Goal: Communication & Community: Answer question/provide support

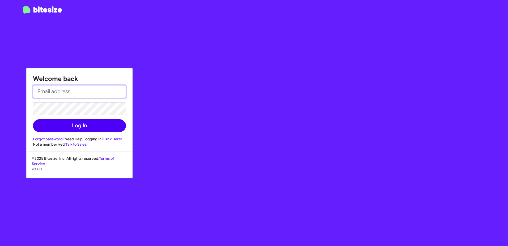
type input "[EMAIL_ADDRESS][DOMAIN_NAME]"
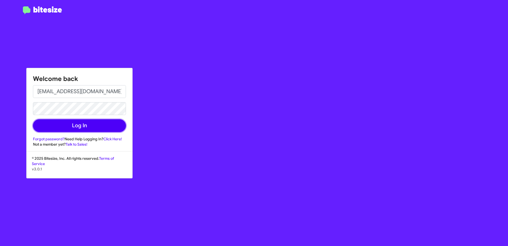
click at [85, 126] on button "Log In" at bounding box center [79, 125] width 93 height 13
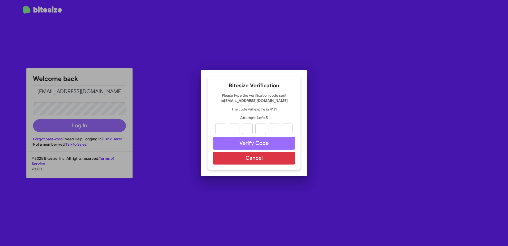
click at [240, 79] on div "Bitesize Verification Please type the verification code sent to [EMAIL_ADDRESS]…" at bounding box center [254, 123] width 93 height 94
click at [262, 121] on div "Bitesize Verification Please type the verification code sent to [EMAIL_ADDRESS]…" at bounding box center [254, 123] width 93 height 94
click at [258, 160] on button "Cancel" at bounding box center [254, 158] width 82 height 13
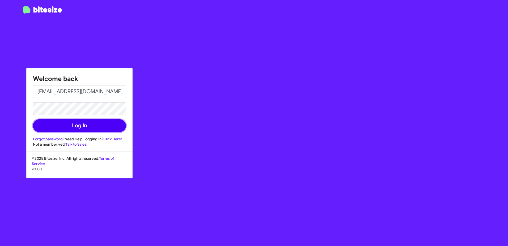
click at [86, 126] on button "Log In" at bounding box center [79, 125] width 93 height 13
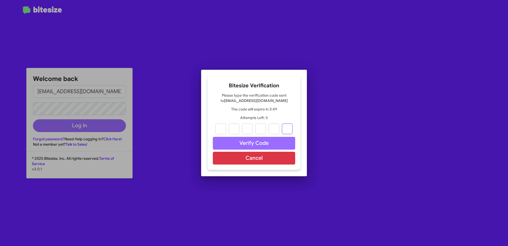
paste input "1"
type input "9"
type input "5"
type input "4"
type input "0"
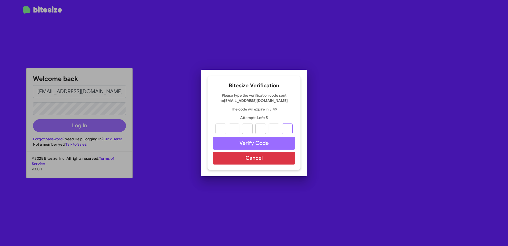
type input "1"
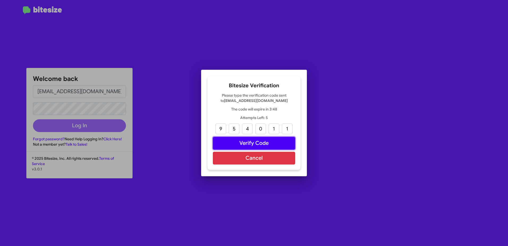
click at [256, 143] on button "Verify Code" at bounding box center [254, 143] width 82 height 13
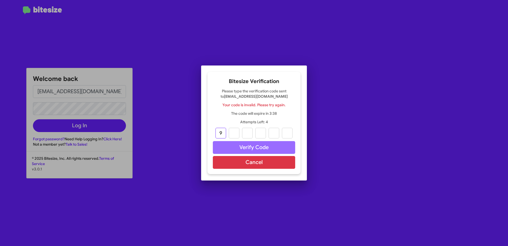
click at [220, 132] on input "9" at bounding box center [221, 133] width 11 height 11
type input "7"
type input "2"
type input "0"
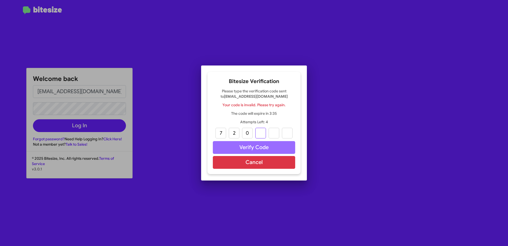
type input "2"
type input "6"
type input "2"
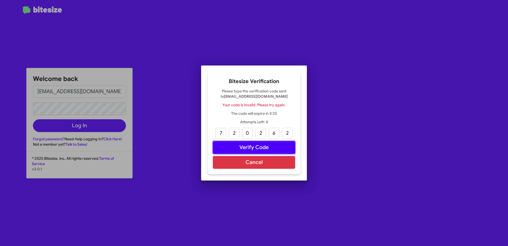
click at [231, 146] on button "Verify Code" at bounding box center [254, 147] width 82 height 13
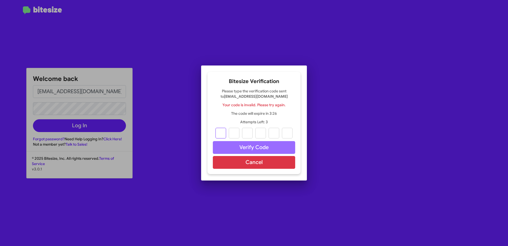
type input "7"
type input "2"
type input "0"
type input "2"
type input "6"
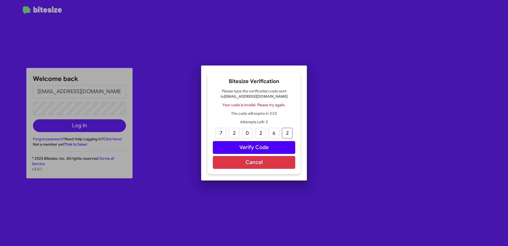
type input "2"
click at [235, 143] on button "Verify Code" at bounding box center [254, 147] width 82 height 13
click at [223, 131] on input "text" at bounding box center [221, 133] width 11 height 11
type input "9"
type input "5"
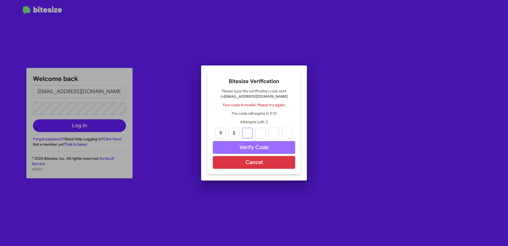
type input "4"
type input "0"
type input "1"
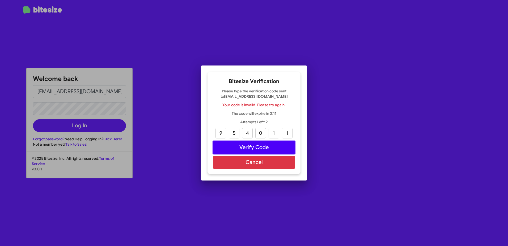
click at [241, 149] on button "Verify Code" at bounding box center [254, 147] width 82 height 13
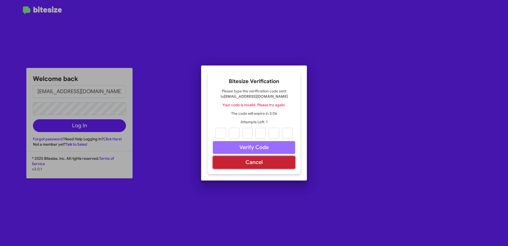
click at [244, 162] on button "Cancel" at bounding box center [254, 162] width 82 height 13
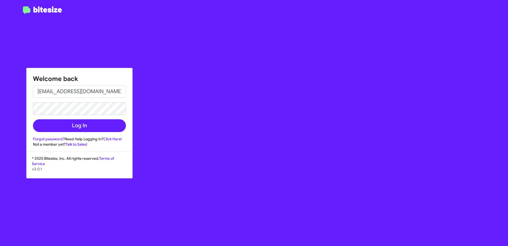
click at [208, 151] on div "Welcome back [EMAIL_ADDRESS][DOMAIN_NAME] Log In Forgot password? Need Help Log…" at bounding box center [297, 123] width 424 height 246
click at [192, 139] on div "Welcome back [EMAIL_ADDRESS][DOMAIN_NAME] Log In Forgot password? Need Help Log…" at bounding box center [297, 123] width 424 height 246
drag, startPoint x: 192, startPoint y: 139, endPoint x: 191, endPoint y: 152, distance: 13.7
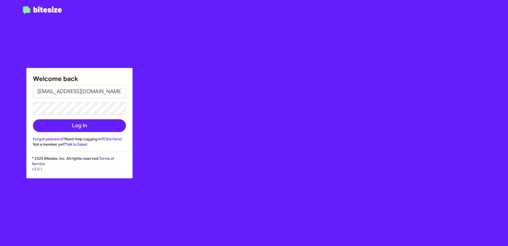
click at [191, 152] on div "Welcome back [EMAIL_ADDRESS][DOMAIN_NAME] Log In Forgot password? Need Help Log…" at bounding box center [297, 123] width 424 height 246
click at [107, 129] on button "Log In" at bounding box center [79, 125] width 93 height 13
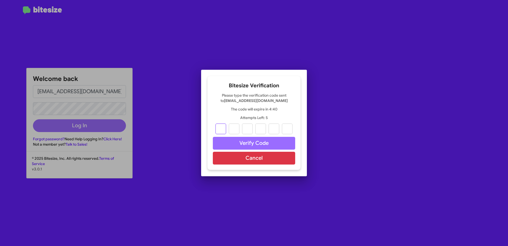
click at [223, 127] on input "text" at bounding box center [221, 128] width 11 height 11
type input "8"
type input "1"
type input "4"
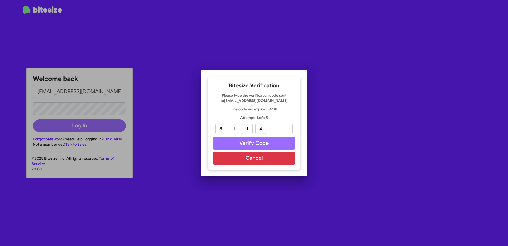
type input "1"
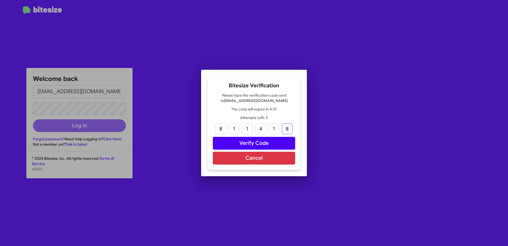
type input "8"
click at [275, 143] on button "Verify Code" at bounding box center [254, 143] width 82 height 13
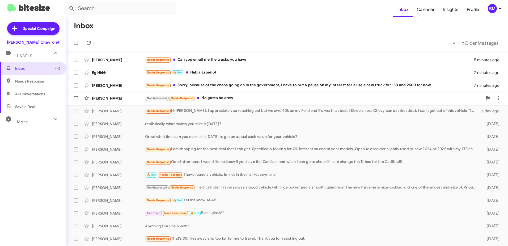
click at [222, 97] on div "Not-Interested Needs Response No gotta be crew" at bounding box center [314, 98] width 338 height 6
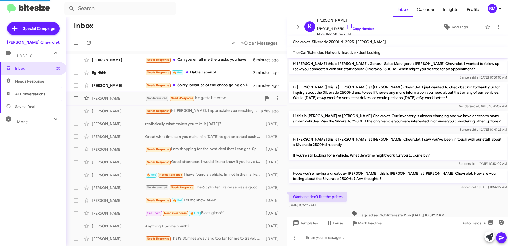
scroll to position [108, 0]
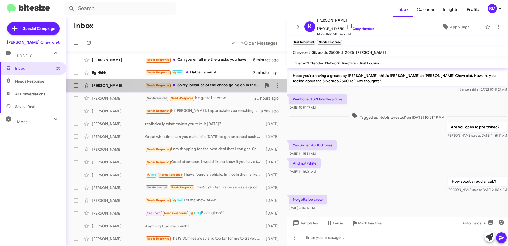
click at [219, 86] on div "Needs Response Sorry, because of the chaos going on in the government, I have t…" at bounding box center [203, 85] width 117 height 6
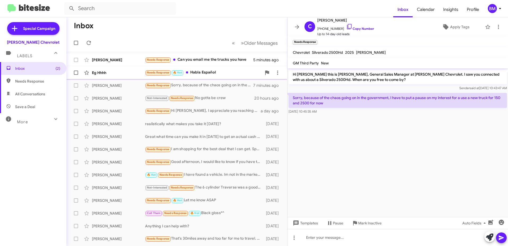
click at [207, 72] on div "Needs Response 🔥 Hot Habla Español" at bounding box center [203, 72] width 117 height 6
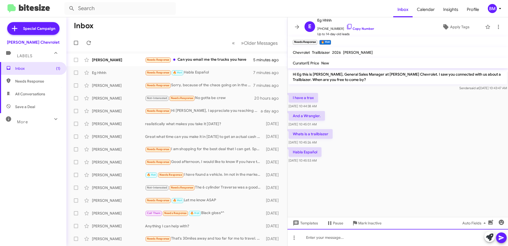
click at [320, 236] on div at bounding box center [398, 237] width 221 height 17
click at [349, 238] on div "Si Hablas Espanol." at bounding box center [398, 237] width 221 height 17
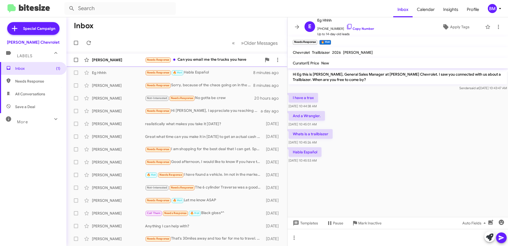
click at [220, 60] on div "Needs Response Can you email me the trucks you have" at bounding box center [203, 60] width 117 height 6
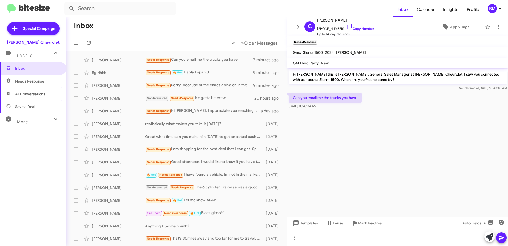
click at [372, 168] on cdk-virtual-scroll-viewport "Hi [PERSON_NAME] this is [PERSON_NAME], General Sales Manager at [PERSON_NAME] …" at bounding box center [398, 142] width 221 height 148
click at [372, 170] on cdk-virtual-scroll-viewport "Hi [PERSON_NAME] this is [PERSON_NAME], General Sales Manager at [PERSON_NAME] …" at bounding box center [398, 142] width 221 height 148
drag, startPoint x: 372, startPoint y: 170, endPoint x: 355, endPoint y: 180, distance: 19.7
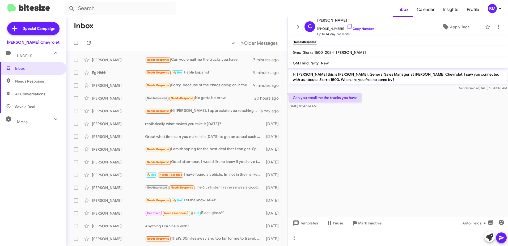
click at [355, 180] on cdk-virtual-scroll-viewport "Hi [PERSON_NAME] this is [PERSON_NAME], General Sales Manager at [PERSON_NAME] …" at bounding box center [398, 142] width 221 height 148
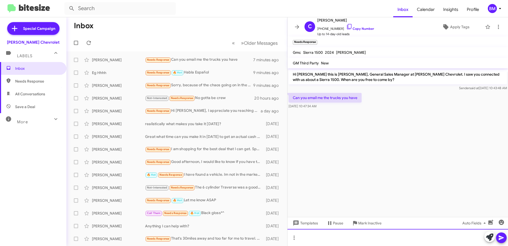
click at [324, 236] on div at bounding box center [398, 237] width 221 height 17
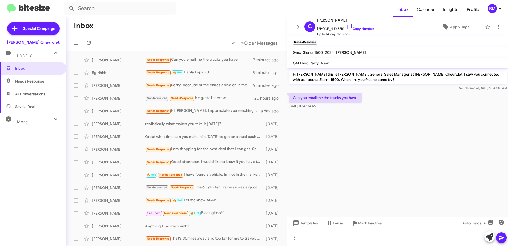
click at [431, 183] on cdk-virtual-scroll-viewport "Hi [PERSON_NAME] this is [PERSON_NAME], General Sales Manager at [PERSON_NAME] …" at bounding box center [398, 142] width 221 height 148
click at [402, 138] on cdk-virtual-scroll-viewport "Hi [PERSON_NAME] this is [PERSON_NAME], General Sales Manager at [PERSON_NAME] …" at bounding box center [398, 142] width 221 height 148
click at [371, 156] on cdk-virtual-scroll-viewport "Hi [PERSON_NAME] this is [PERSON_NAME], General Sales Manager at [PERSON_NAME] …" at bounding box center [398, 142] width 221 height 148
click at [360, 161] on cdk-virtual-scroll-viewport "Hi [PERSON_NAME] this is [PERSON_NAME], General Sales Manager at [PERSON_NAME] …" at bounding box center [398, 142] width 221 height 148
click at [119, 71] on div "Eg Hhhh" at bounding box center [118, 72] width 53 height 5
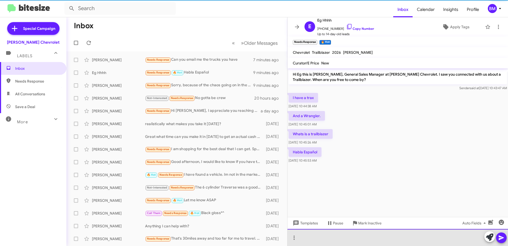
click at [330, 244] on div at bounding box center [398, 237] width 221 height 17
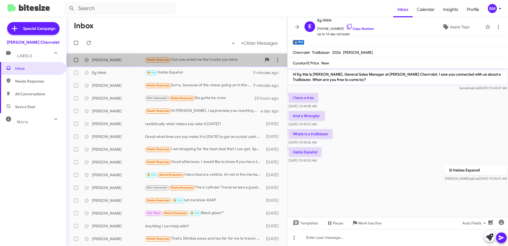
click at [182, 60] on div "Needs Response Can you email me the trucks you have" at bounding box center [203, 60] width 117 height 6
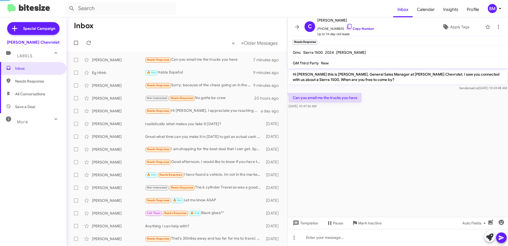
click at [371, 141] on cdk-virtual-scroll-viewport "Hi [PERSON_NAME] this is [PERSON_NAME], General Sales Manager at [PERSON_NAME] …" at bounding box center [398, 142] width 221 height 148
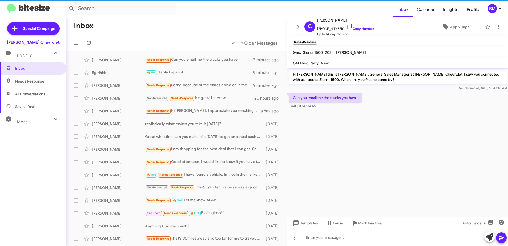
click at [364, 143] on cdk-virtual-scroll-viewport "Hi [PERSON_NAME] this is [PERSON_NAME], General Sales Manager at [PERSON_NAME] …" at bounding box center [398, 142] width 221 height 148
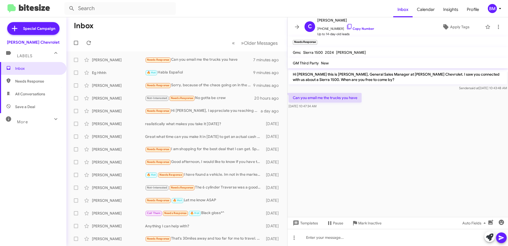
click at [351, 138] on cdk-virtual-scroll-viewport "Hi [PERSON_NAME] this is [PERSON_NAME], General Sales Manager at [PERSON_NAME] …" at bounding box center [398, 142] width 221 height 148
click at [350, 138] on cdk-virtual-scroll-viewport "Hi [PERSON_NAME] this is [PERSON_NAME], General Sales Manager at [PERSON_NAME] …" at bounding box center [398, 142] width 221 height 148
click at [350, 137] on cdk-virtual-scroll-viewport "Hi [PERSON_NAME] this is [PERSON_NAME], General Sales Manager at [PERSON_NAME] …" at bounding box center [398, 142] width 221 height 148
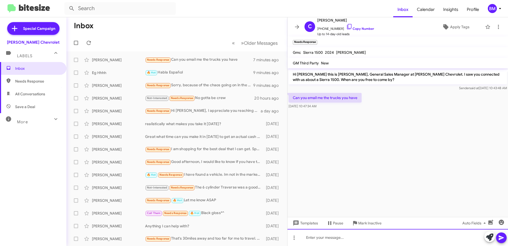
click at [327, 239] on div at bounding box center [398, 237] width 221 height 17
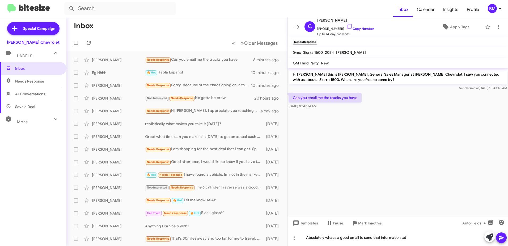
click at [504, 237] on icon at bounding box center [501, 237] width 5 height 5
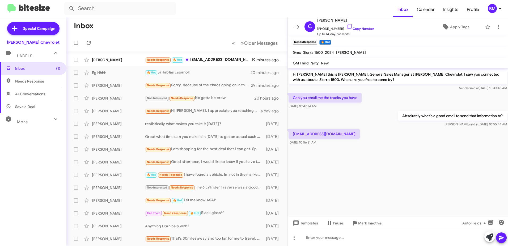
click at [344, 157] on cdk-virtual-scroll-viewport "Hi [PERSON_NAME] this is [PERSON_NAME], General Sales Manager at [PERSON_NAME] …" at bounding box center [398, 142] width 221 height 148
click at [496, 26] on icon at bounding box center [499, 27] width 6 height 6
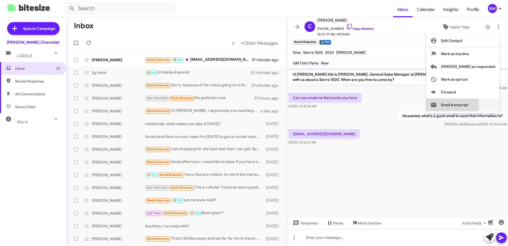
click at [470, 105] on button "Email transcript" at bounding box center [464, 104] width 74 height 13
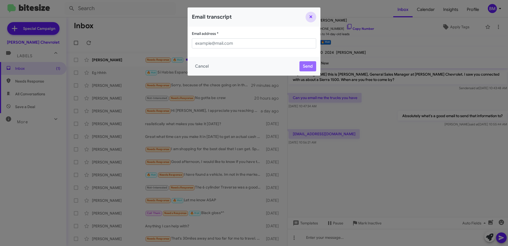
click at [311, 18] on button "Close" at bounding box center [311, 17] width 11 height 11
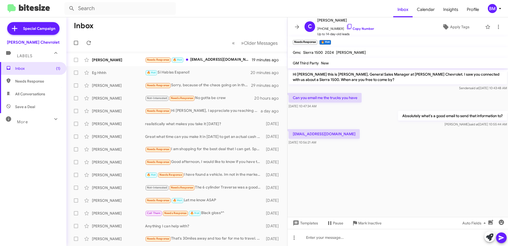
drag, startPoint x: 416, startPoint y: 115, endPoint x: 396, endPoint y: 93, distance: 30.5
click at [396, 93] on div "Can you email me the trucks you have [DATE] 10:47:34 AM" at bounding box center [398, 101] width 221 height 18
click at [496, 28] on icon at bounding box center [499, 27] width 6 height 6
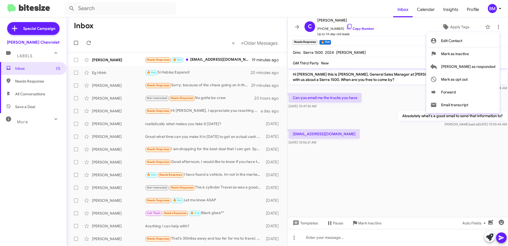
click at [410, 118] on div at bounding box center [254, 123] width 508 height 246
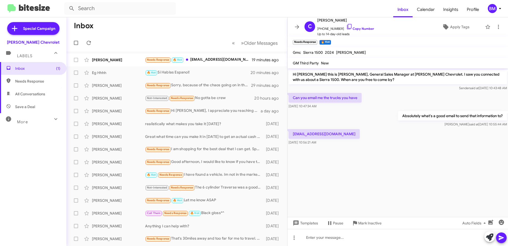
click at [391, 137] on div "[EMAIL_ADDRESS][DOMAIN_NAME] [DATE] 10:56:21 AM" at bounding box center [398, 137] width 221 height 18
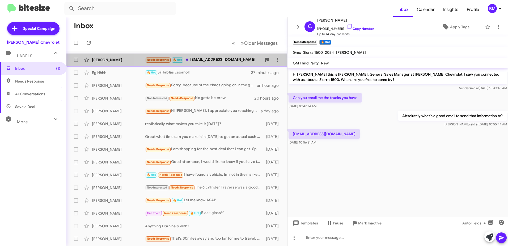
click at [204, 58] on div "Needs Response 🔥 Hot [EMAIL_ADDRESS][DOMAIN_NAME]" at bounding box center [203, 60] width 117 height 6
